Goal: Navigation & Orientation: Find specific page/section

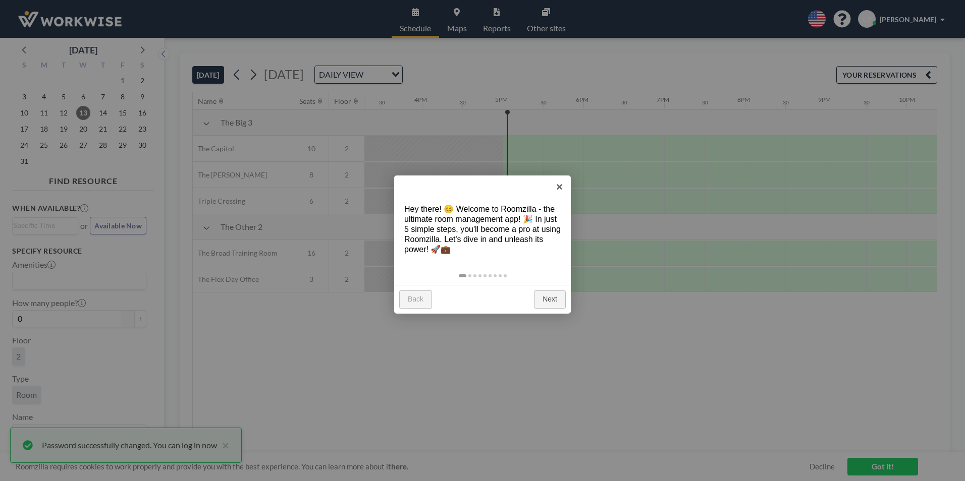
scroll to position [0, 1332]
click at [559, 187] on link "×" at bounding box center [559, 187] width 23 height 23
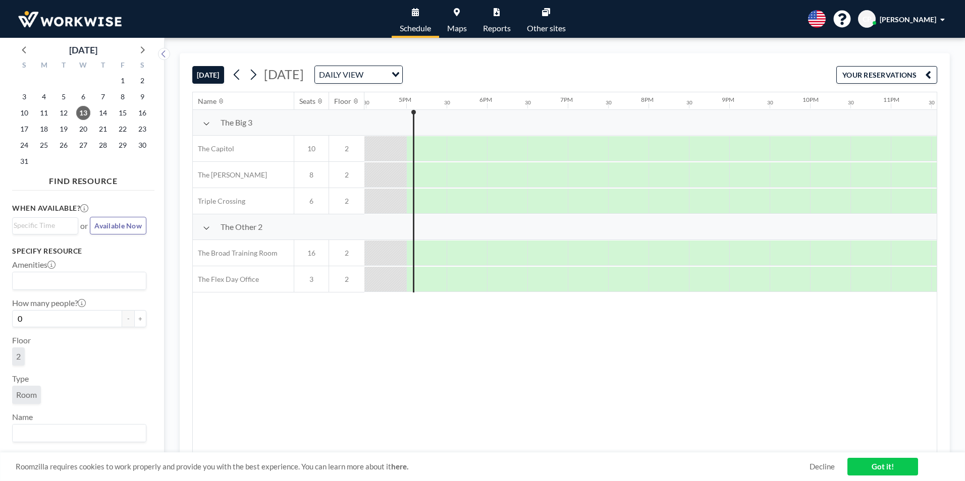
scroll to position [0, 1332]
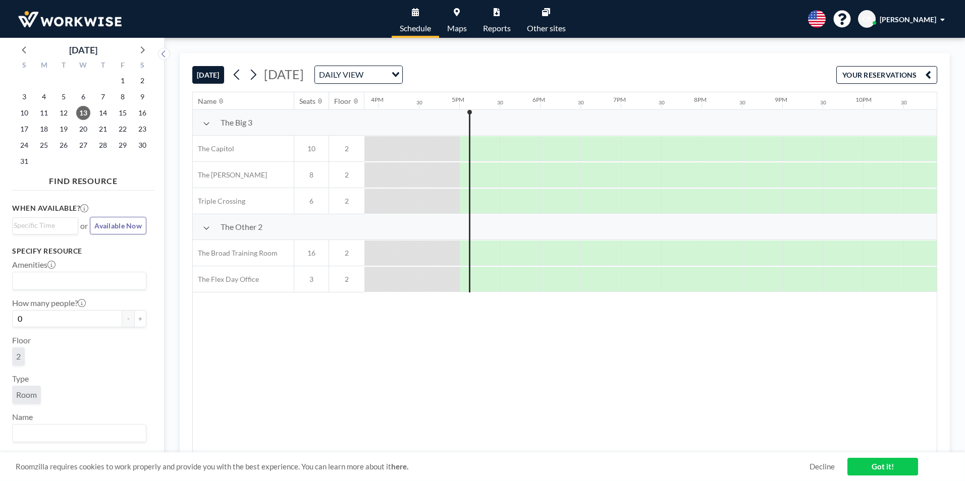
scroll to position [0, 1332]
